Goal: Book appointment/travel/reservation

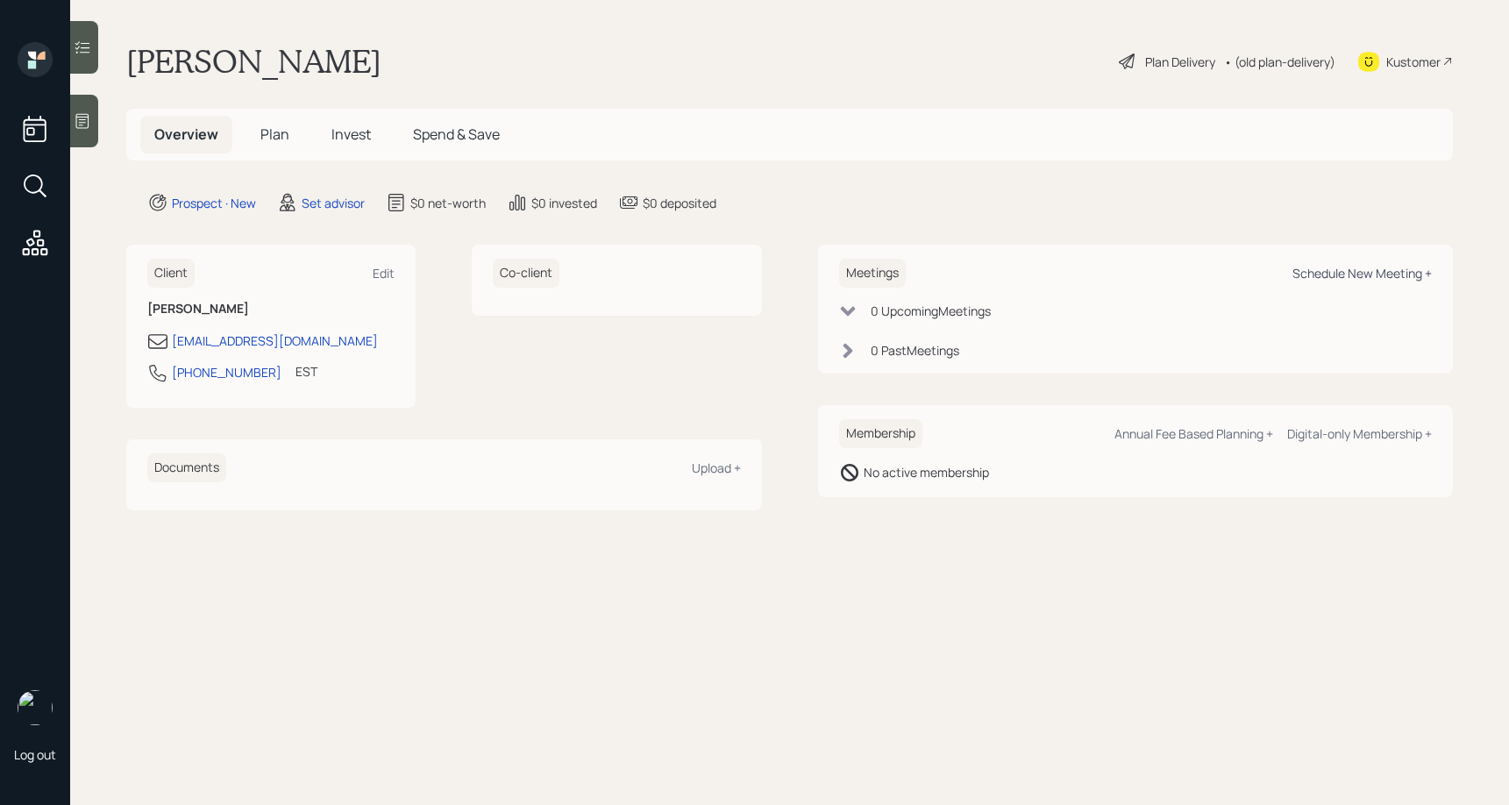
click at [1324, 278] on div "Schedule New Meeting +" at bounding box center [1361, 273] width 139 height 17
select select "round-[PERSON_NAME]"
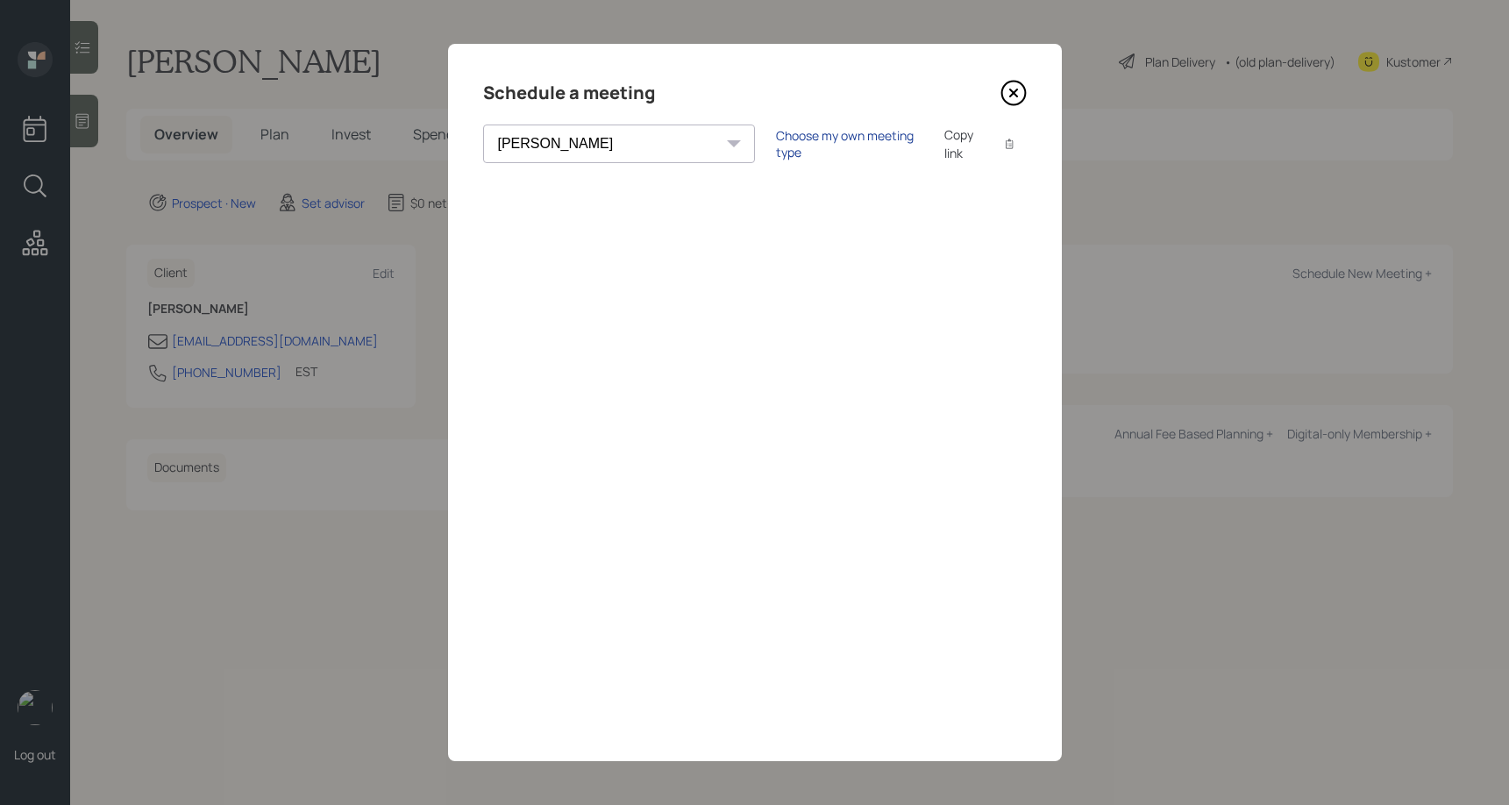
click at [776, 144] on div "Choose my own meeting type" at bounding box center [849, 143] width 147 height 33
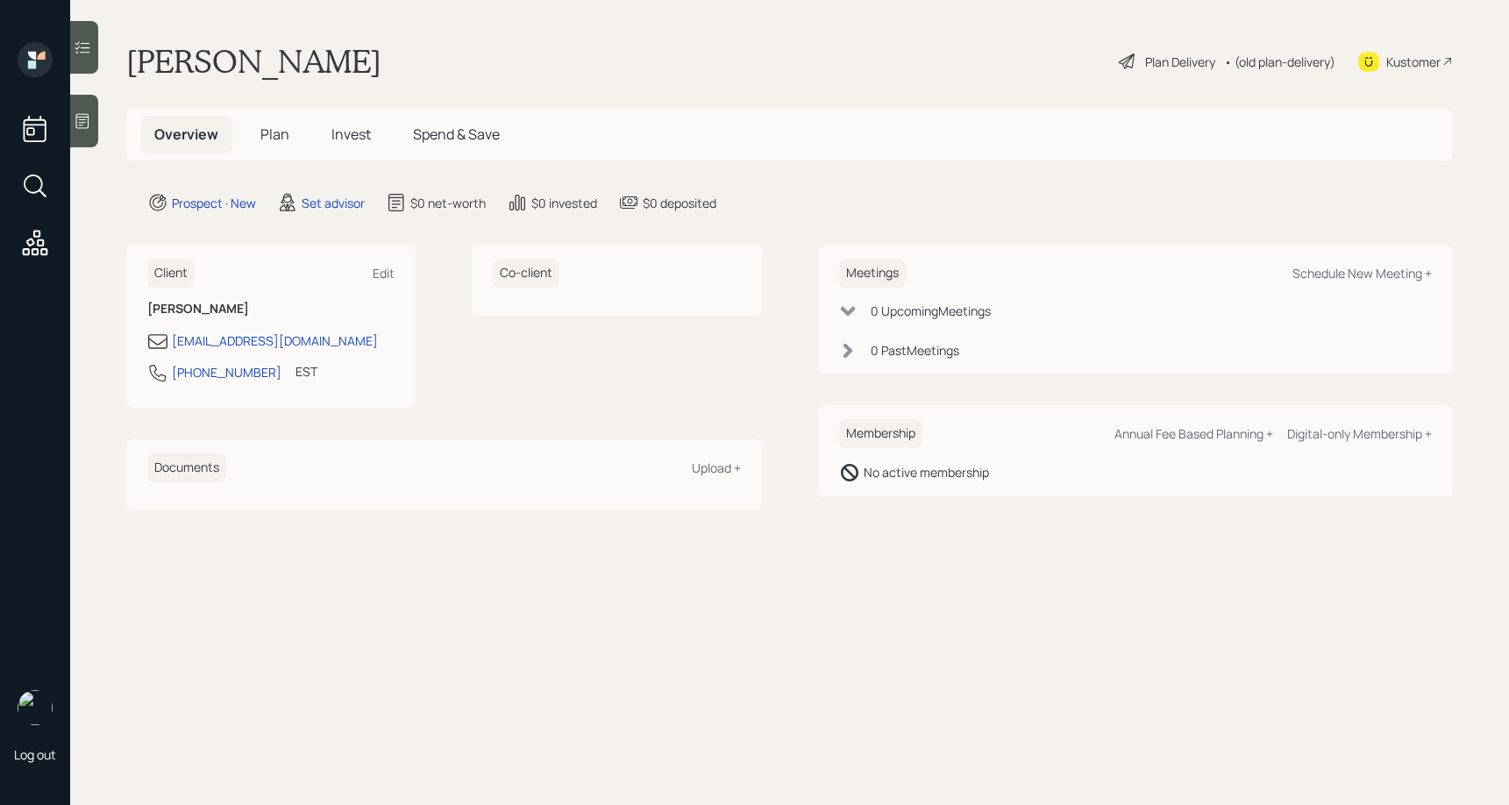
click at [268, 138] on span "Plan" at bounding box center [274, 133] width 29 height 19
